Goal: Information Seeking & Learning: Learn about a topic

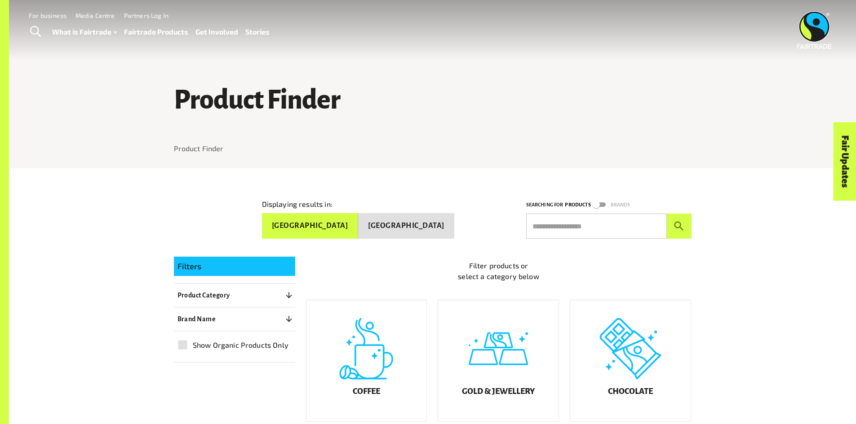
click at [164, 33] on link "Fairtrade Products" at bounding box center [156, 32] width 64 height 13
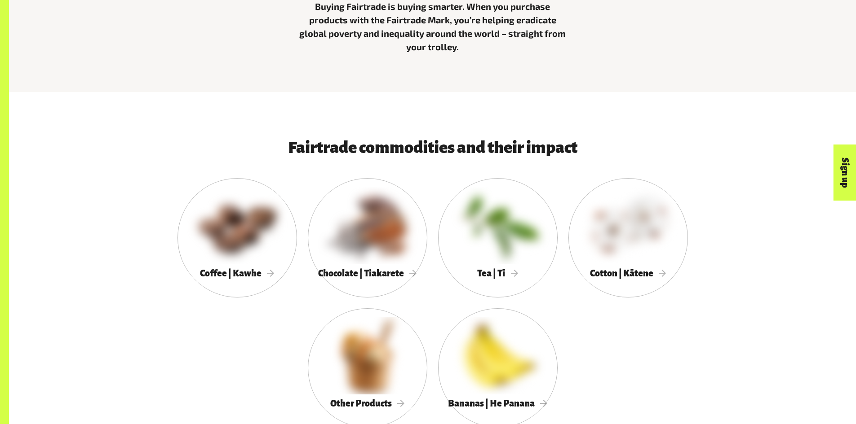
scroll to position [449, 0]
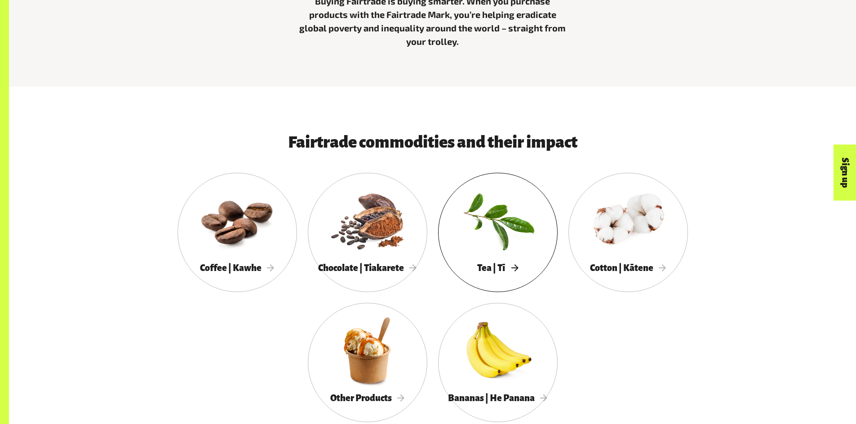
click at [492, 223] on div at bounding box center [497, 220] width 119 height 78
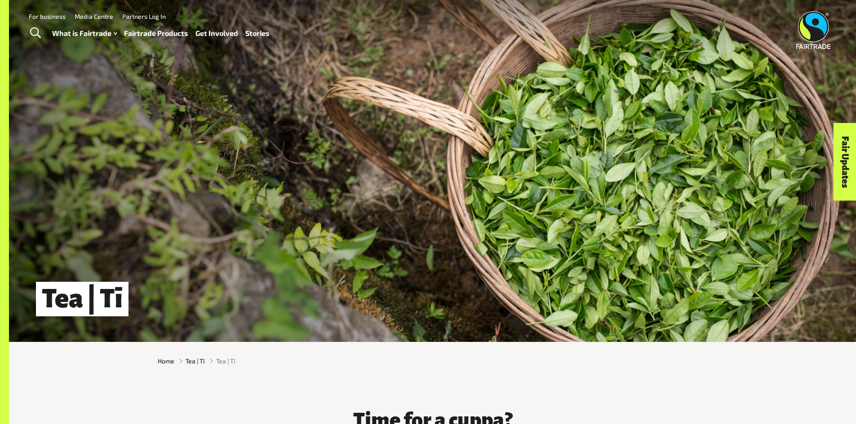
click at [166, 36] on link "Fairtrade Products" at bounding box center [156, 33] width 64 height 13
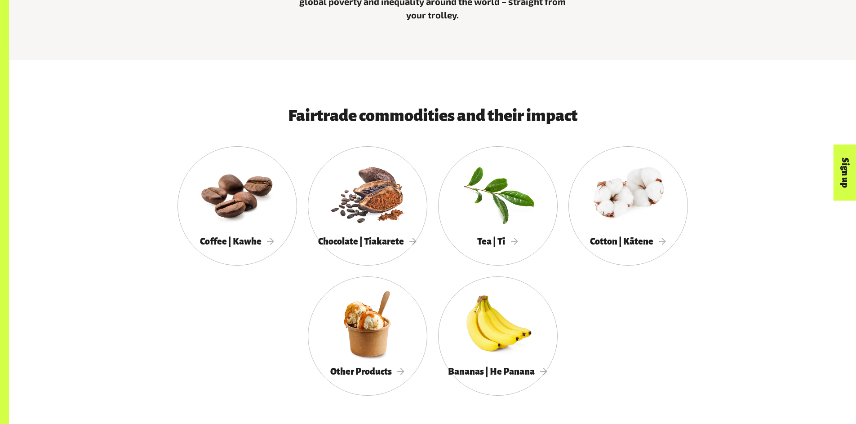
scroll to position [494, 0]
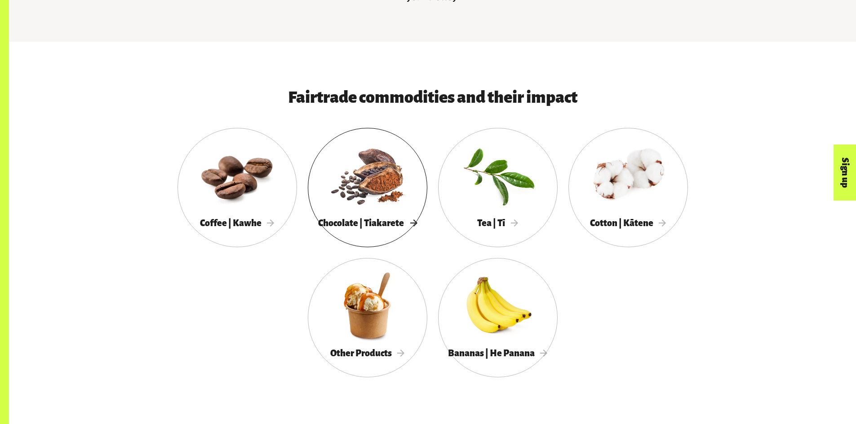
click at [384, 236] on link "Chocolate | Tiakarete" at bounding box center [367, 187] width 119 height 119
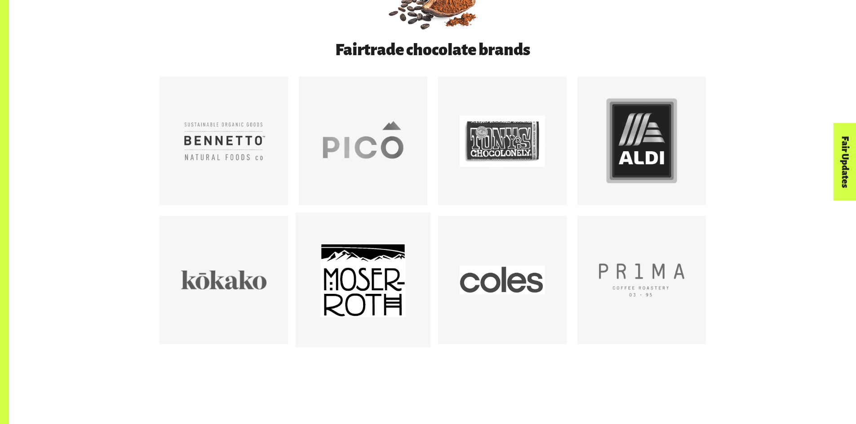
scroll to position [584, 0]
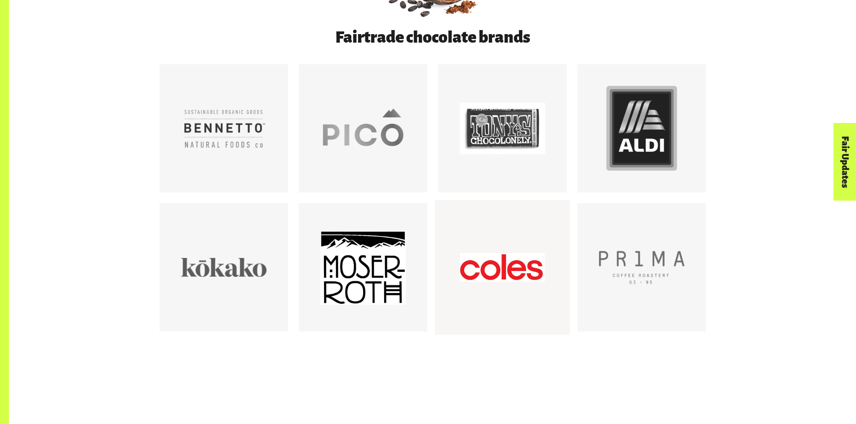
click at [490, 270] on div at bounding box center [501, 267] width 85 height 85
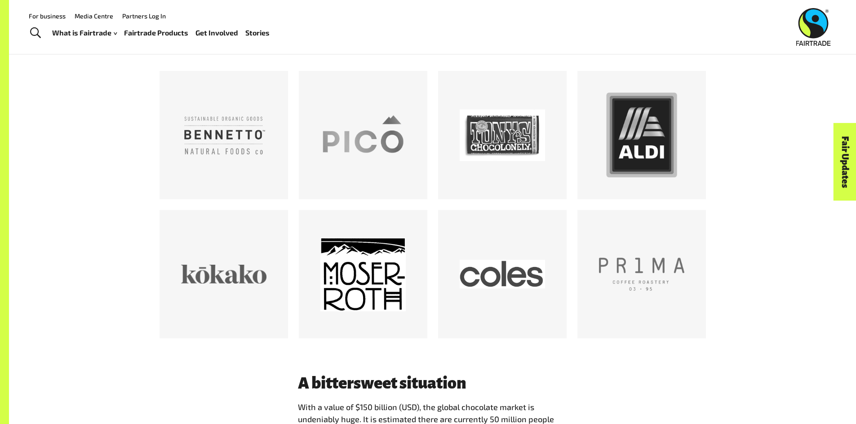
scroll to position [494, 0]
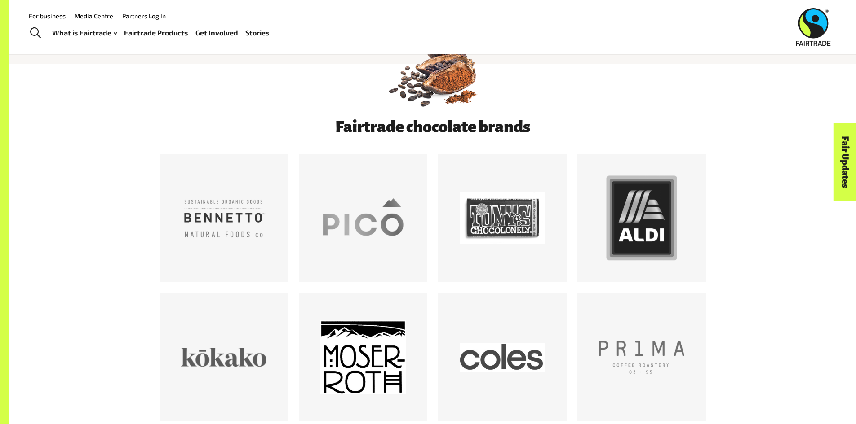
click at [839, 180] on link "Fair Updates" at bounding box center [844, 162] width 23 height 78
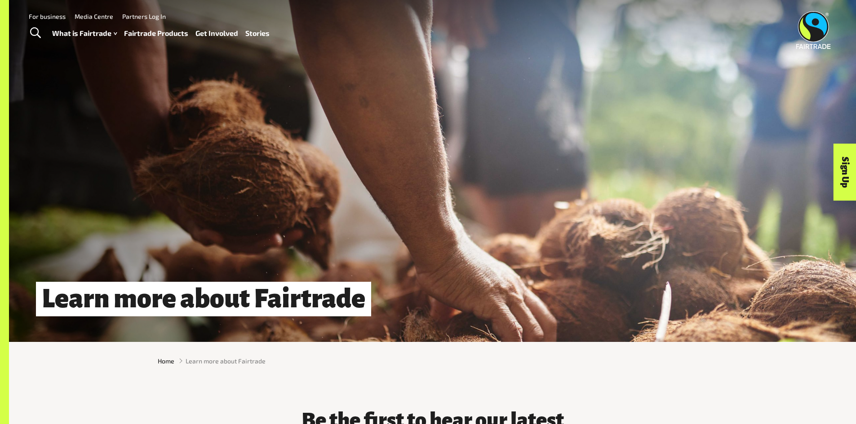
click at [148, 36] on link "Fairtrade Products" at bounding box center [156, 33] width 64 height 13
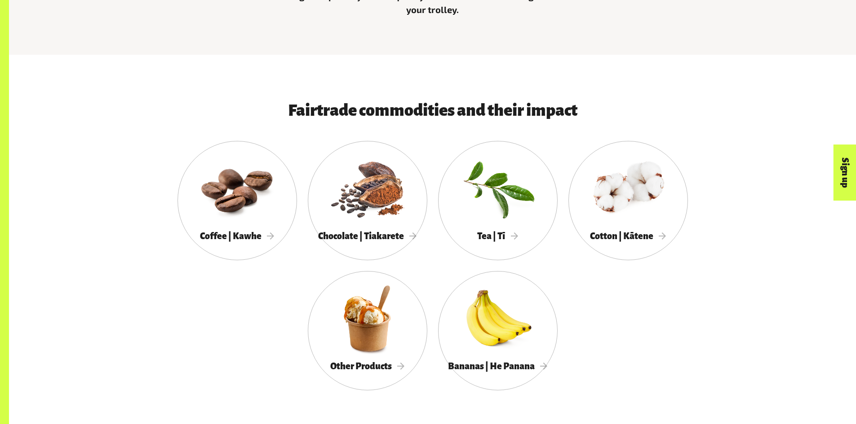
scroll to position [584, 0]
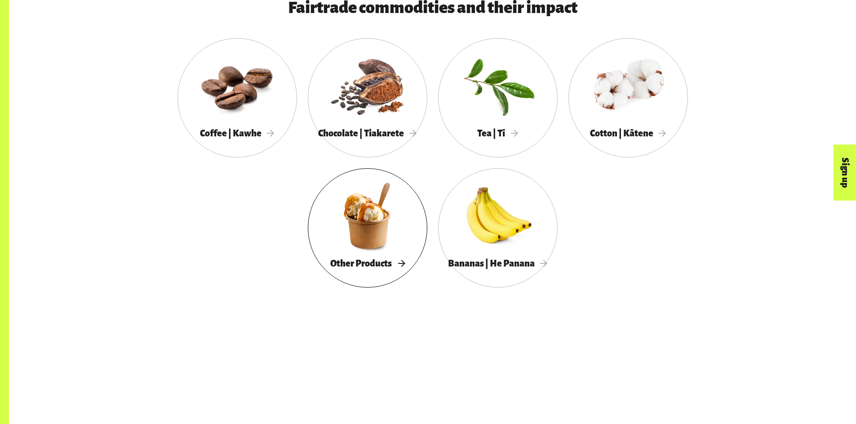
click at [363, 260] on div "Other Products" at bounding box center [367, 264] width 119 height 18
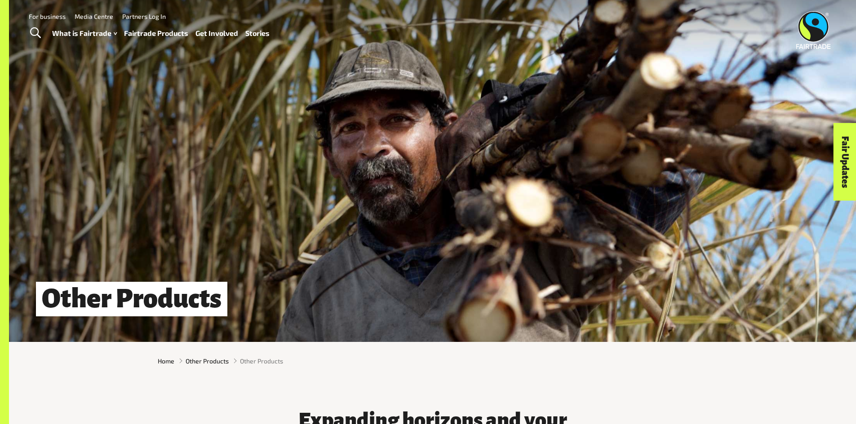
click at [256, 36] on link "Stories" at bounding box center [257, 33] width 24 height 13
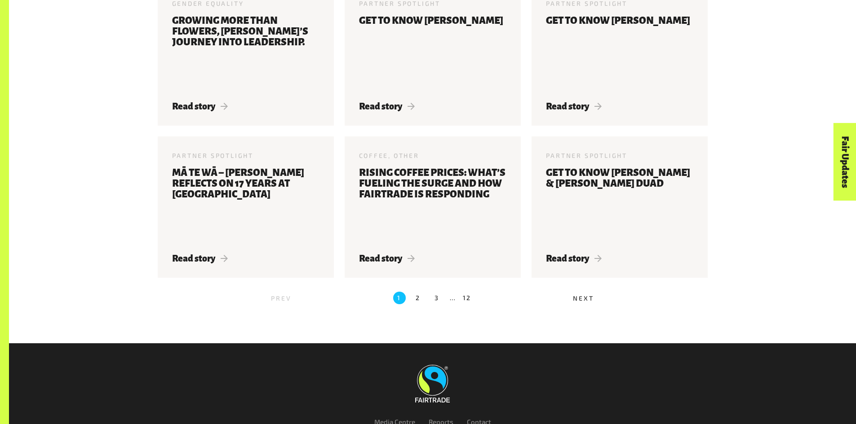
scroll to position [1012, 0]
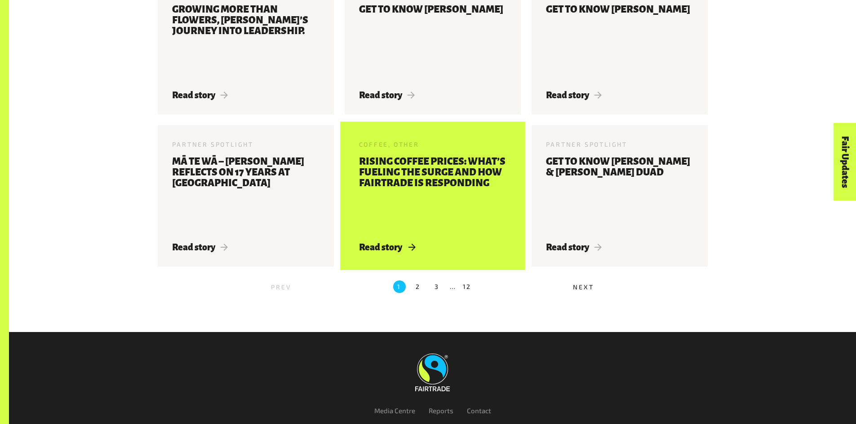
click at [390, 251] on span "Read story" at bounding box center [387, 248] width 56 height 10
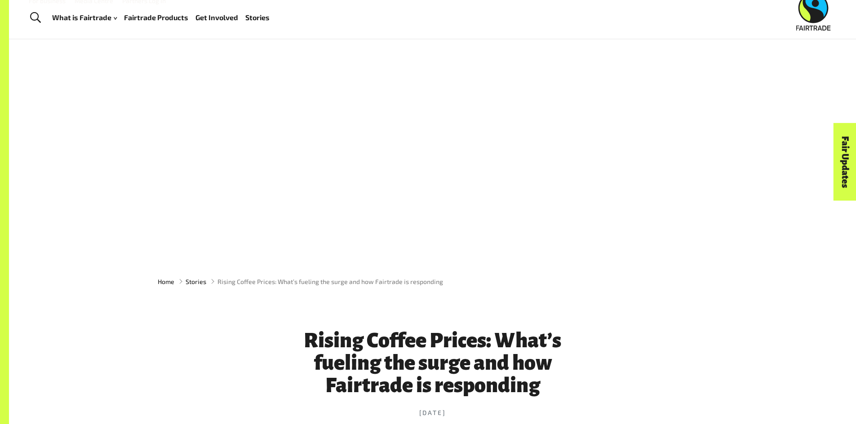
scroll to position [135, 0]
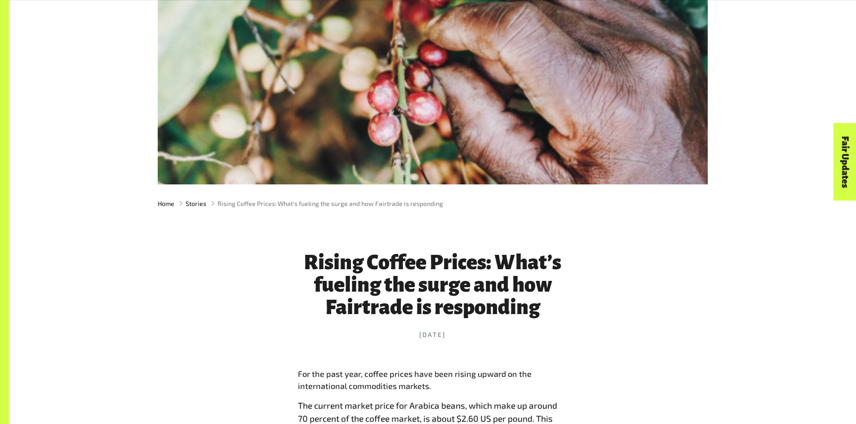
drag, startPoint x: 862, startPoint y: 0, endPoint x: 638, endPoint y: 287, distance: 363.9
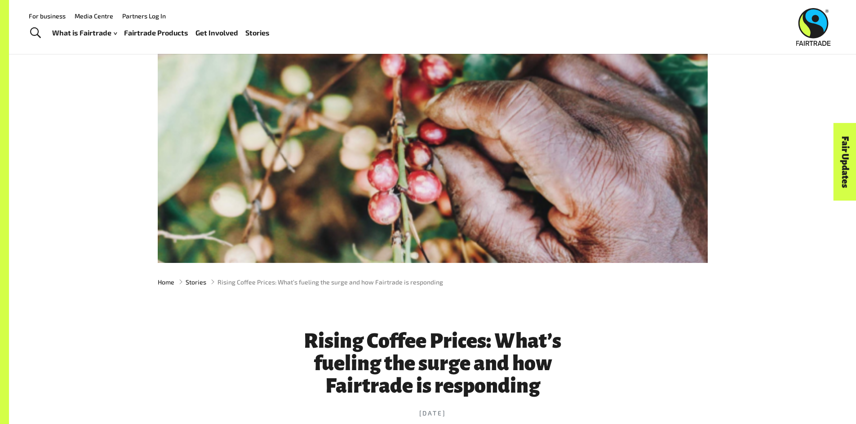
scroll to position [0, 0]
